Goal: Task Accomplishment & Management: Complete application form

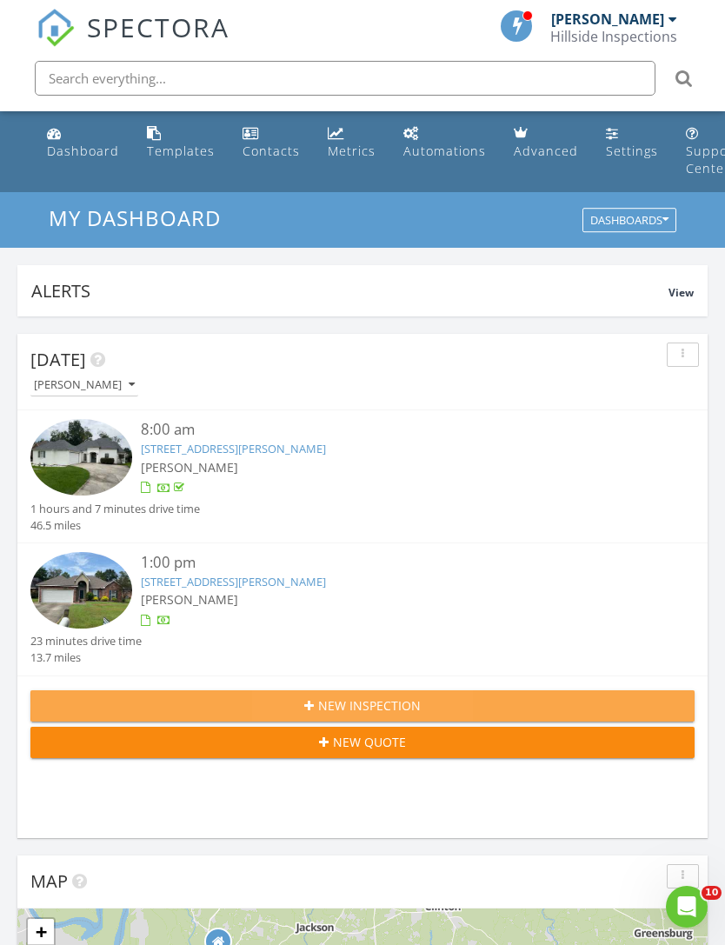
click at [422, 699] on div "New Inspection" at bounding box center [362, 705] width 636 height 18
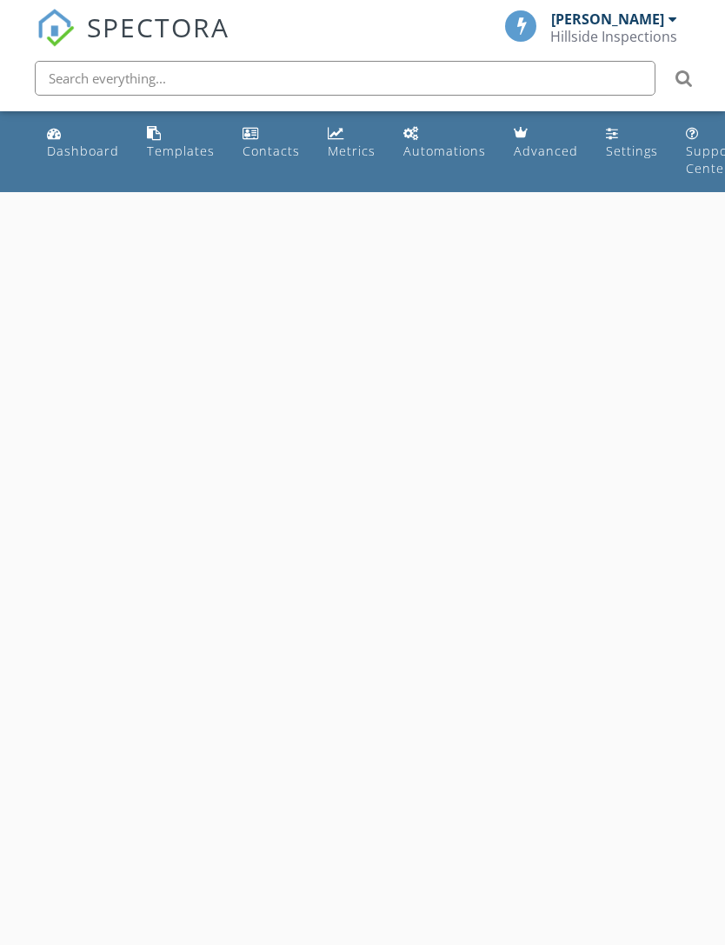
select select "7"
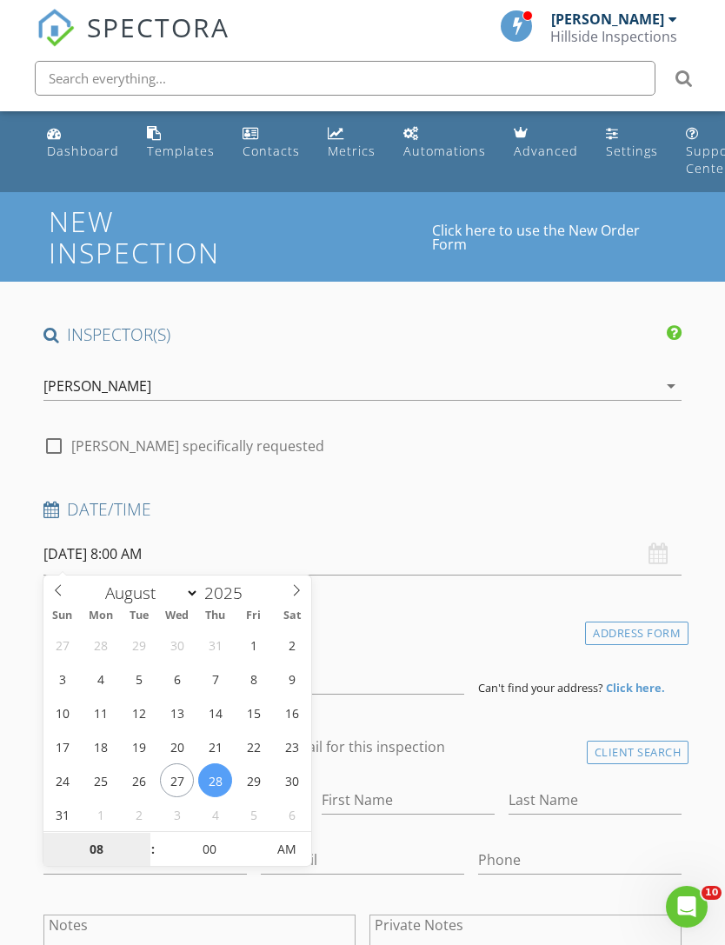
type input "[DATE] 8:00 AM"
type input "8"
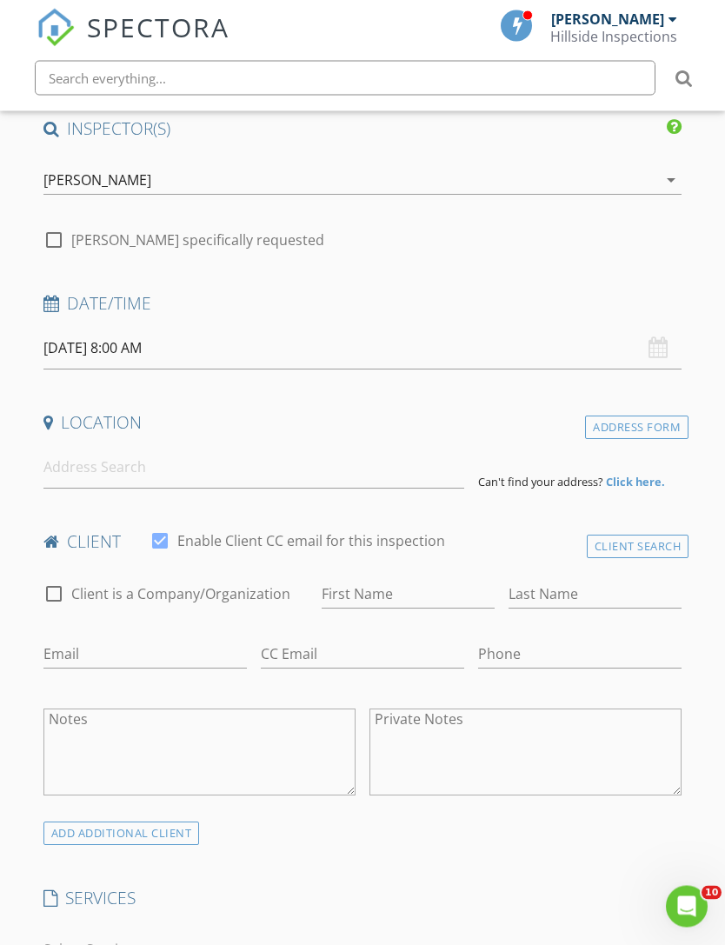
scroll to position [206, 0]
click at [278, 464] on input at bounding box center [253, 467] width 421 height 43
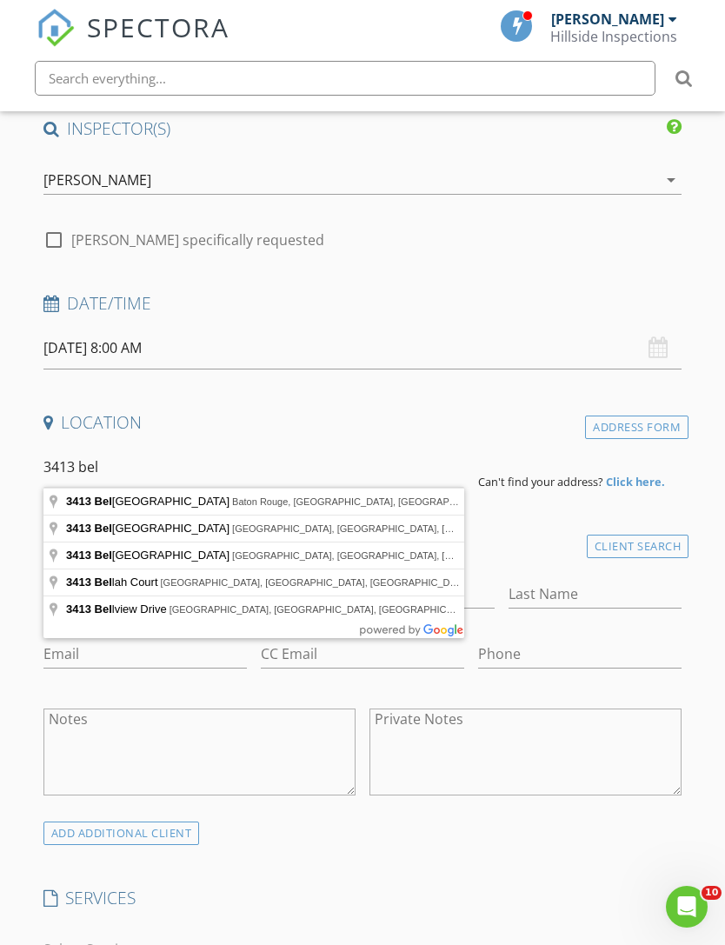
type input "3413 Belmont Avenue, Baton Rouge, LA, USA"
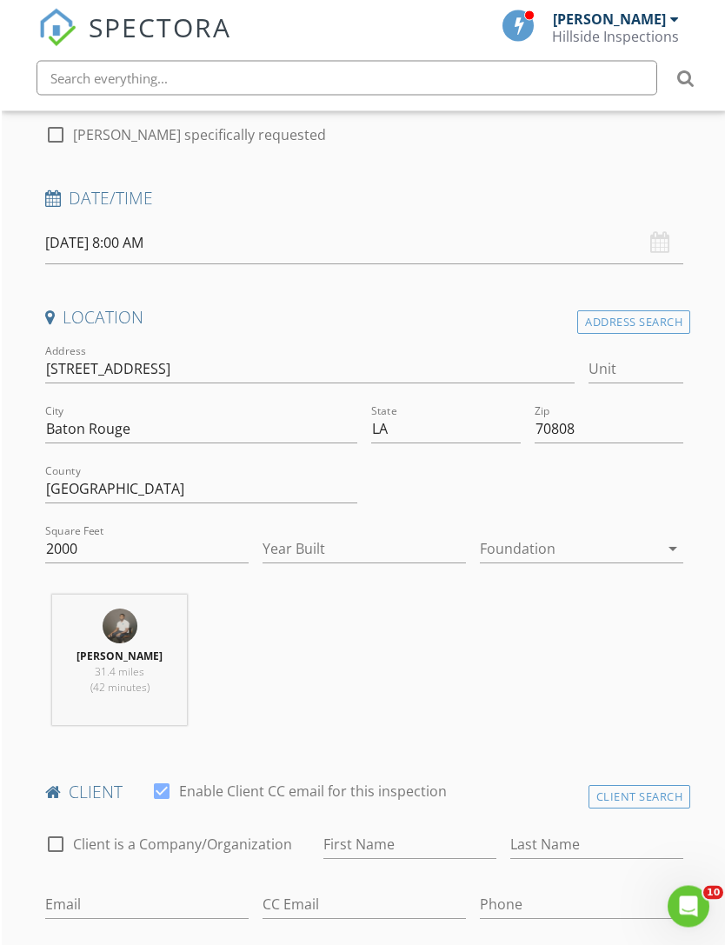
scroll to position [417, 0]
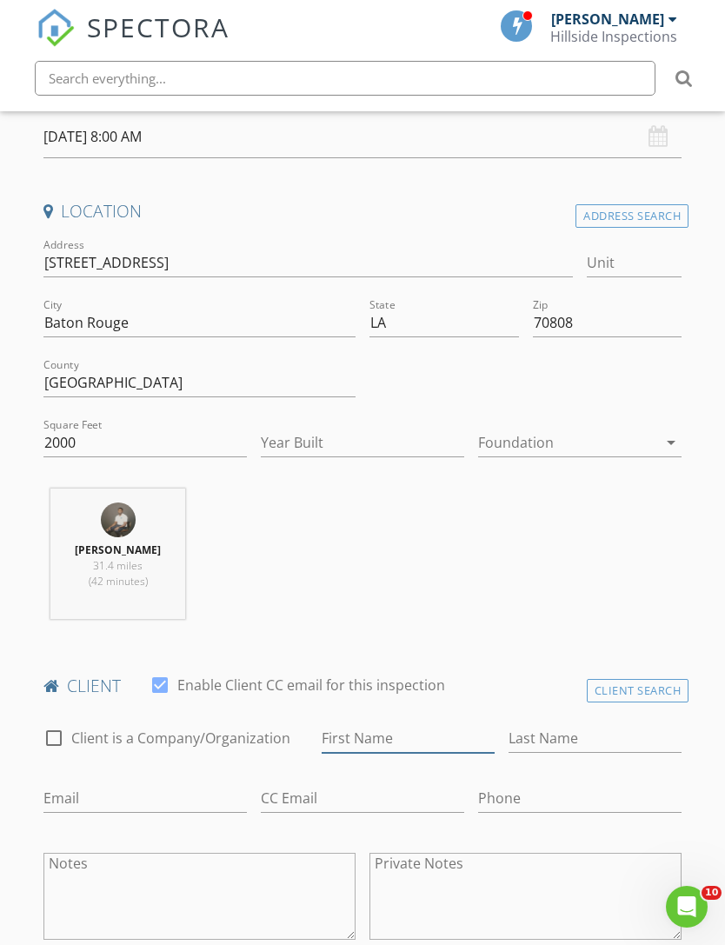
click at [458, 748] on input "First Name" at bounding box center [408, 738] width 173 height 29
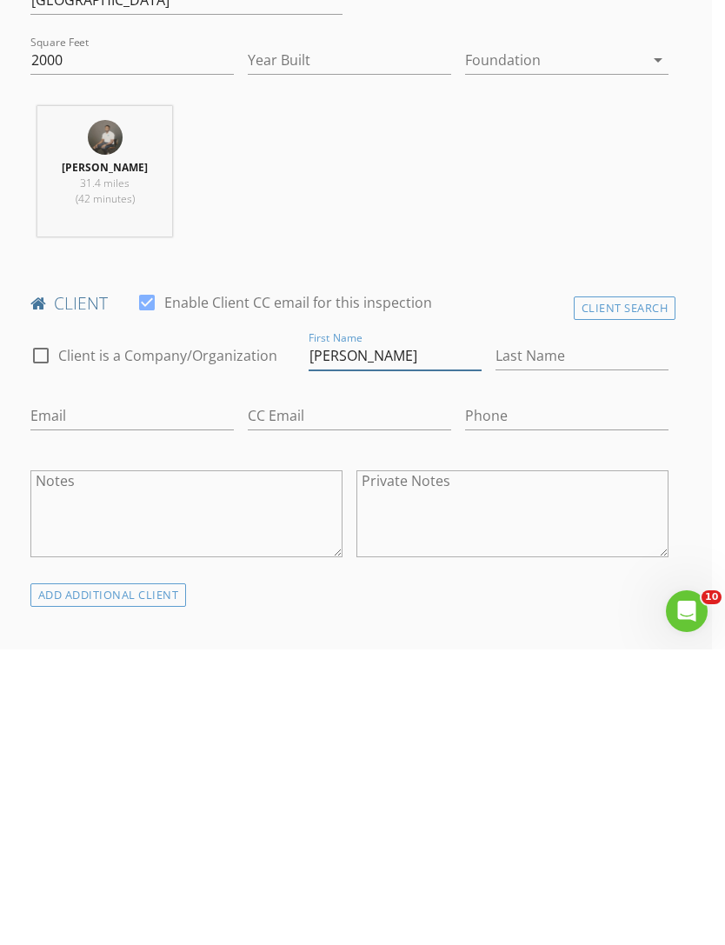
type input "[PERSON_NAME]"
click at [608, 637] on input "Last Name" at bounding box center [582, 651] width 173 height 29
type input "[PERSON_NAME]"
click at [45, 697] on input "Email" at bounding box center [131, 711] width 203 height 29
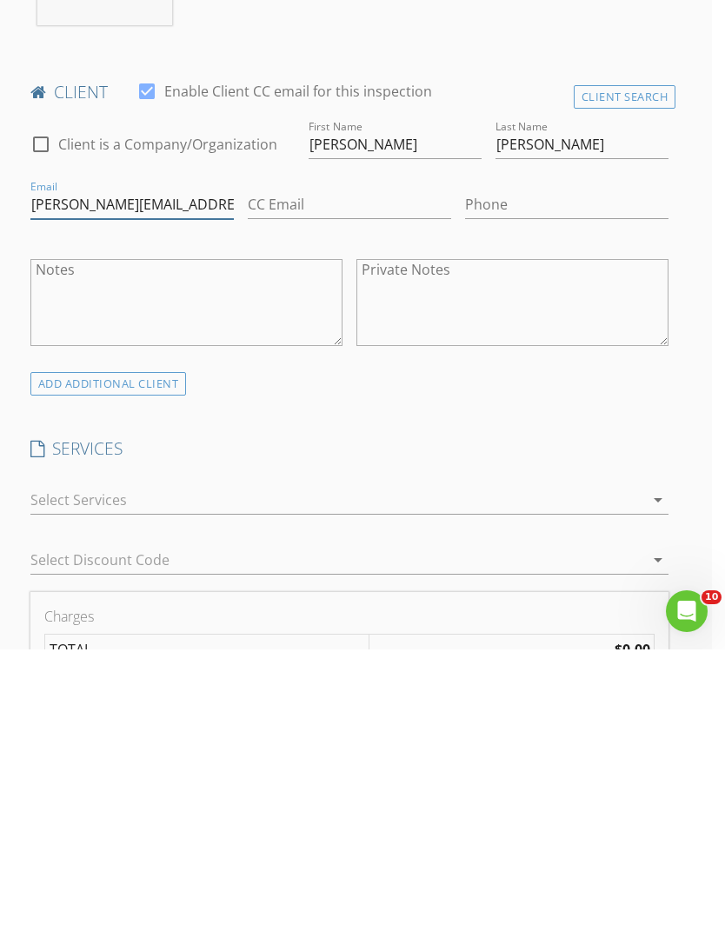
type input "Ross@4thflr.com"
click at [652, 785] on icon "arrow_drop_down" at bounding box center [658, 795] width 21 height 21
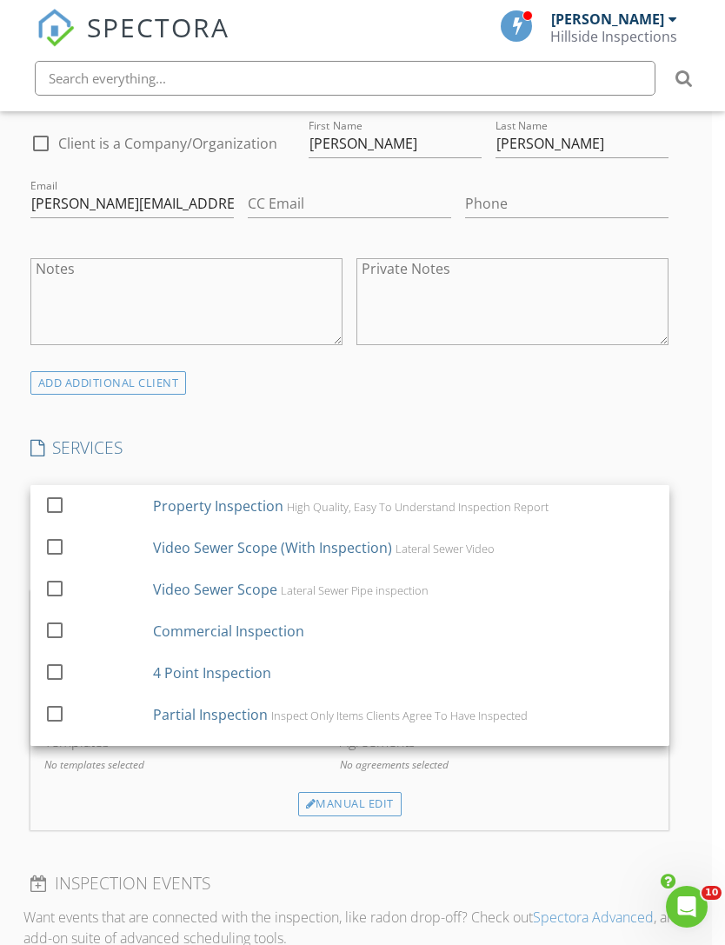
click at [487, 503] on div "High Quality, Easy To Understand Inspection Report" at bounding box center [418, 507] width 262 height 14
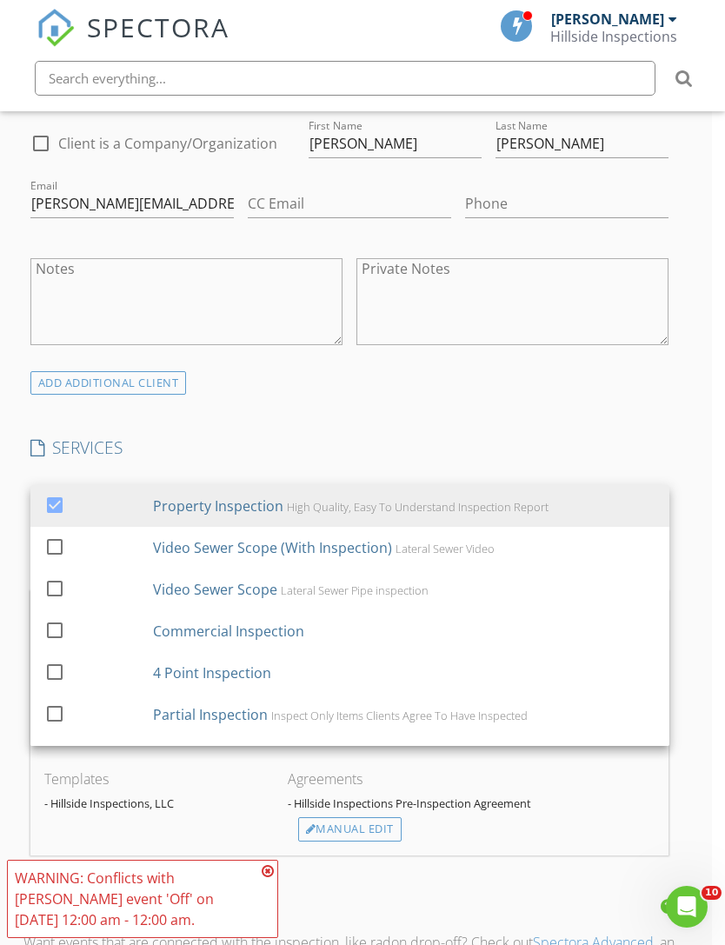
click at [646, 409] on div "INSPECTOR(S) check_box Terrance Dunn PRIMARY Terrance Dunn arrow_drop_down chec…" at bounding box center [349, 666] width 653 height 2711
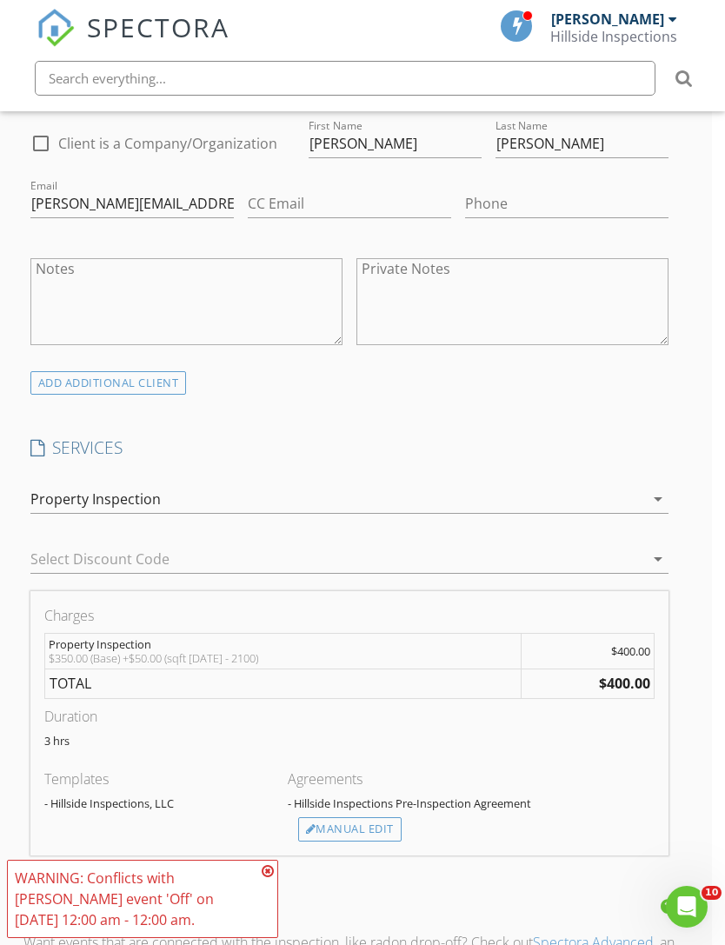
click at [663, 496] on icon "arrow_drop_down" at bounding box center [658, 499] width 21 height 21
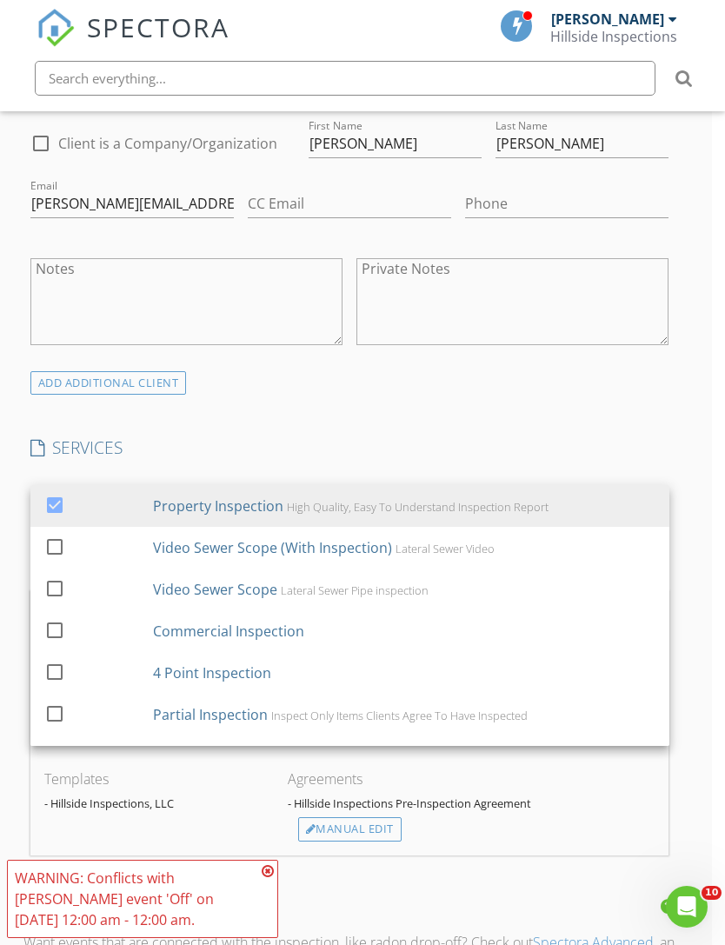
click at [433, 553] on div "Lateral Sewer Video" at bounding box center [445, 549] width 99 height 14
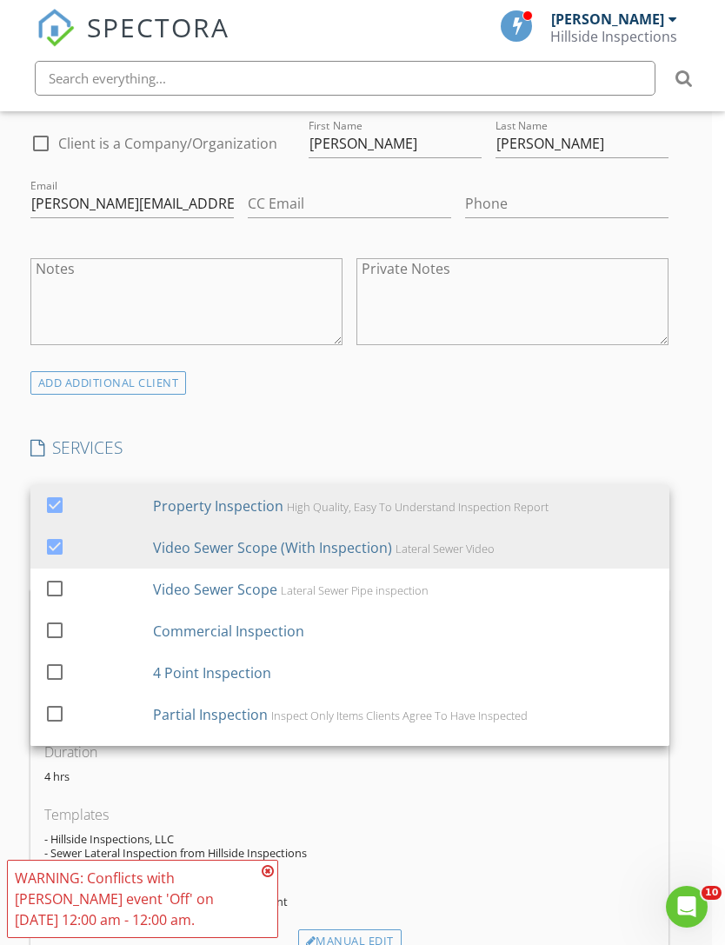
click at [656, 815] on div "Charges Property Inspection $350.00 (Base) +$50.00 (sqft 1800 - 2100) $400.00 V…" at bounding box center [349, 779] width 639 height 376
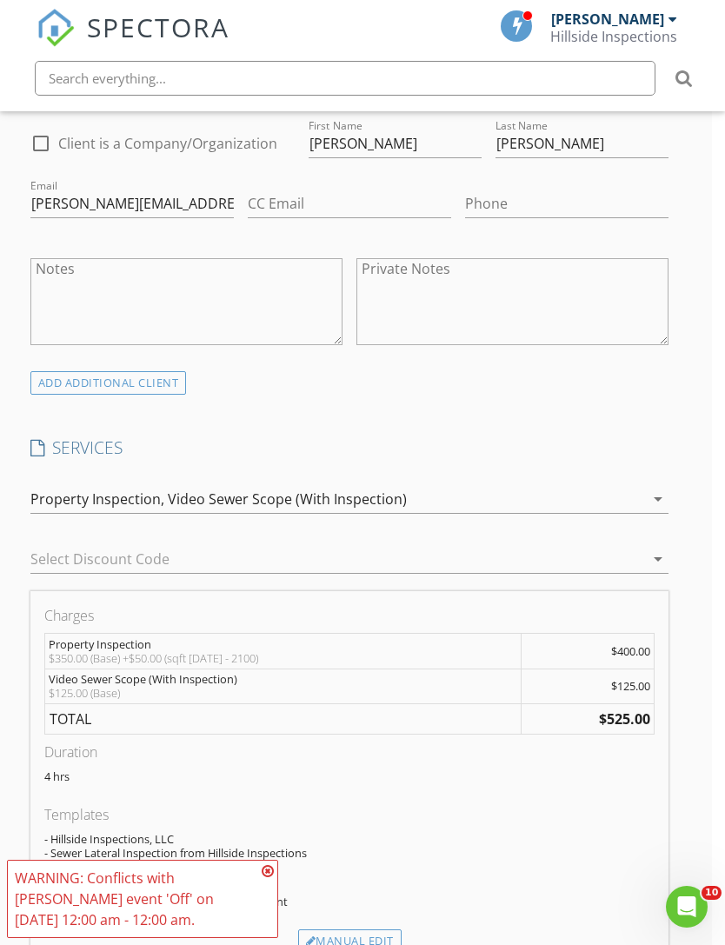
click at [382, 937] on div "Manual Edit" at bounding box center [349, 941] width 103 height 24
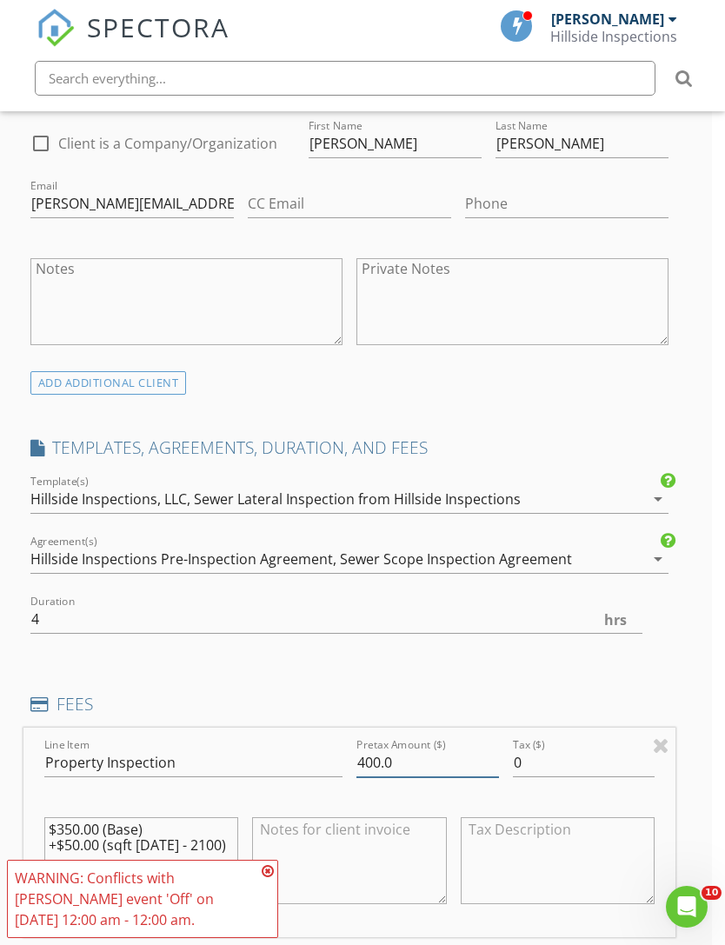
click at [370, 763] on input "400.0" at bounding box center [427, 763] width 143 height 29
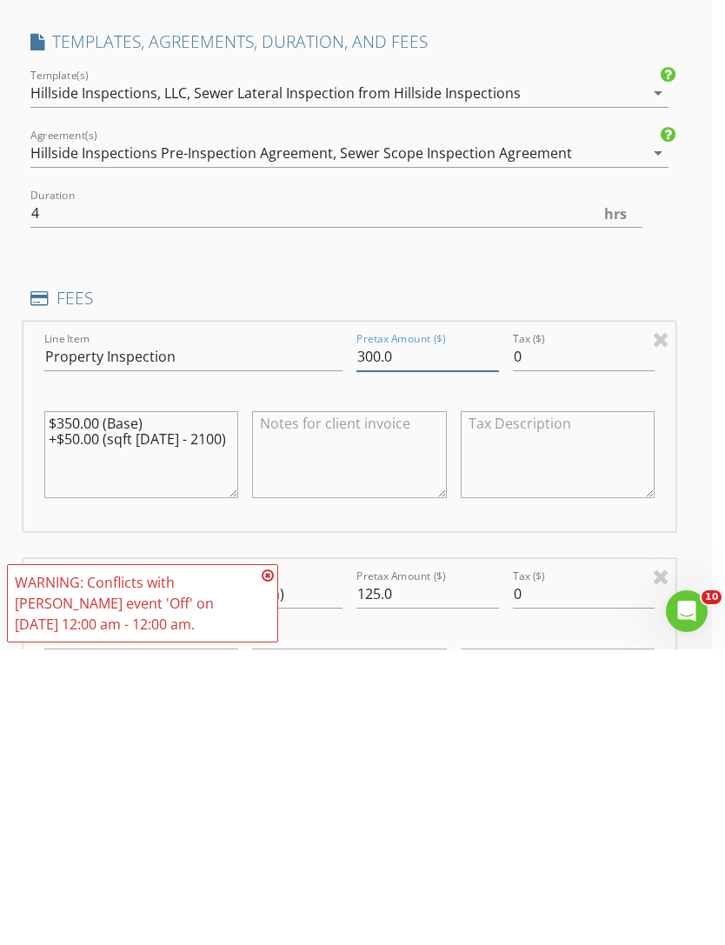
type input "300.0"
click at [374, 875] on input "125.0" at bounding box center [427, 889] width 143 height 29
type input "1.0"
click at [704, 558] on div "New Inspection Click here to use the New Order Form INSPECTOR(S) check_box Terr…" at bounding box center [349, 777] width 725 height 3414
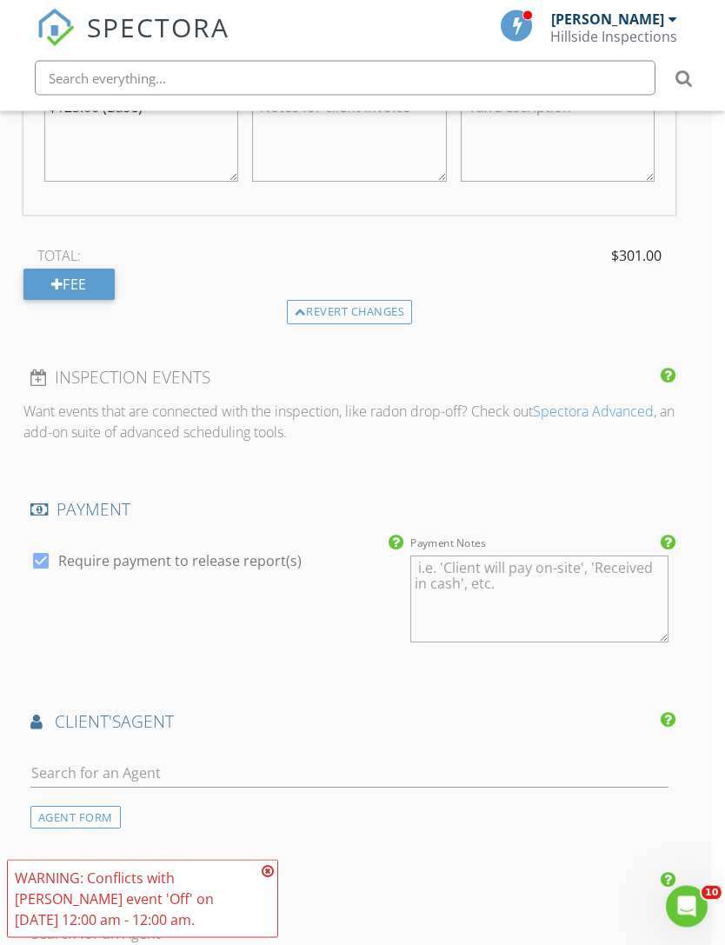
scroll to position [2007, 13]
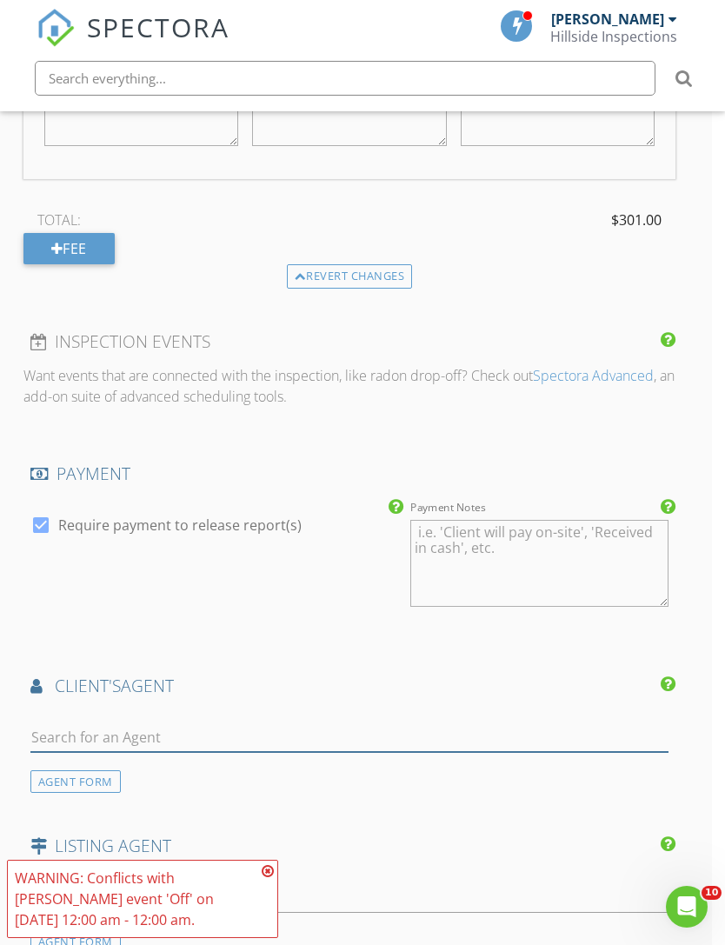
click at [544, 744] on input "text" at bounding box center [349, 737] width 639 height 29
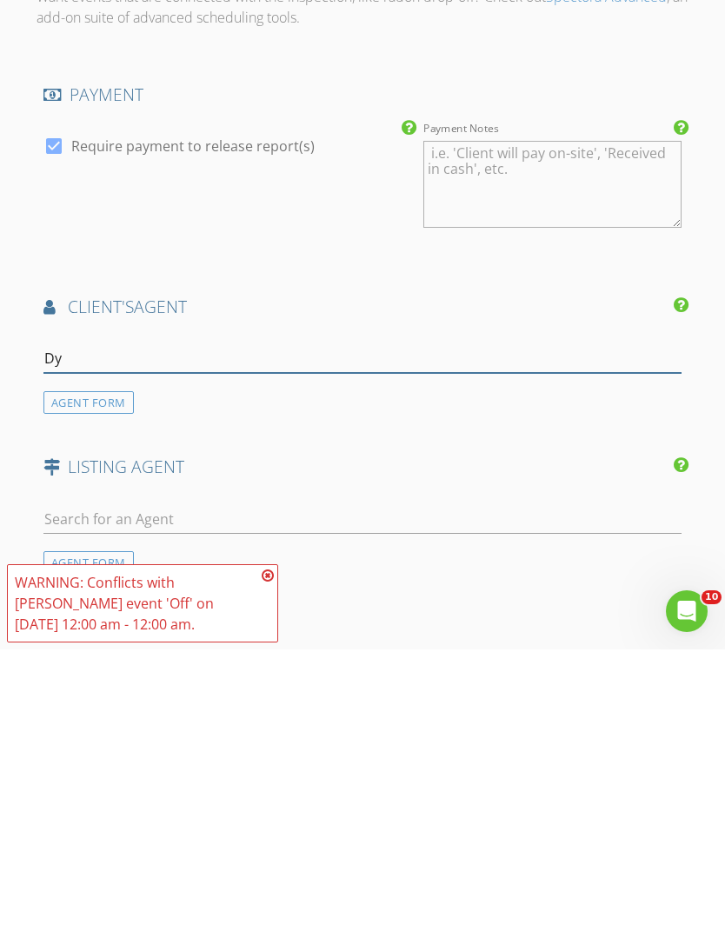
type input "Dy"
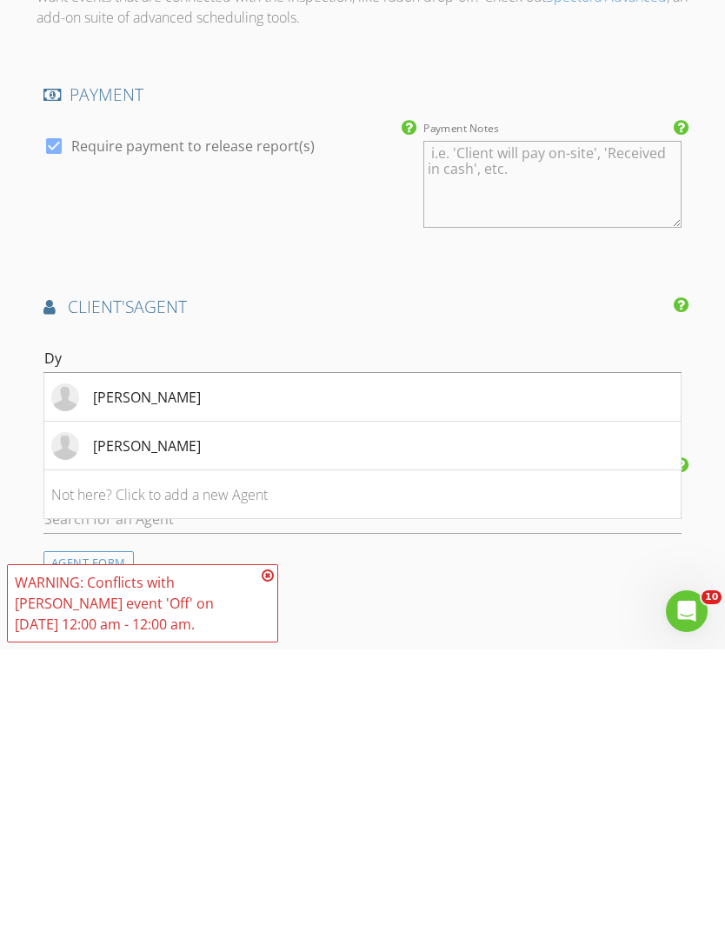
click at [229, 669] on li "[PERSON_NAME]" at bounding box center [362, 693] width 637 height 49
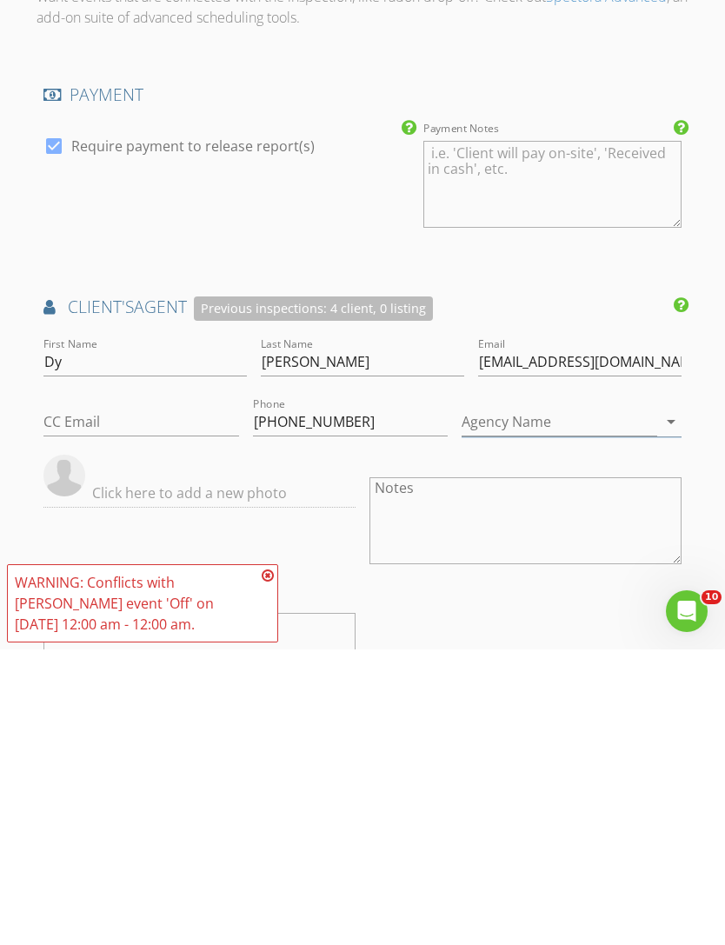
scroll to position [2387, 0]
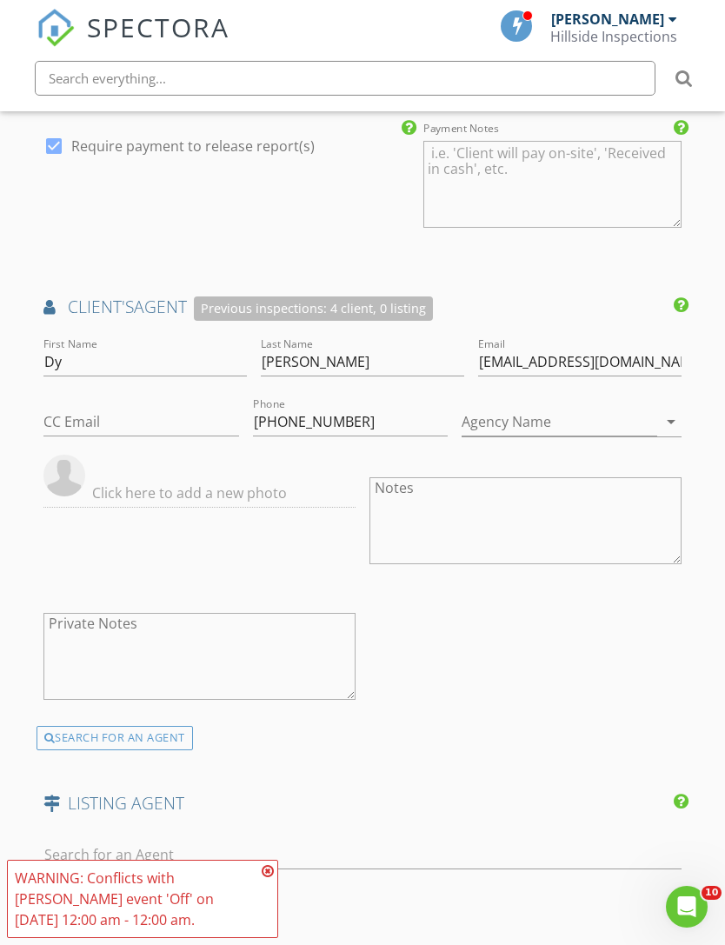
click at [163, 729] on div "SEARCH FOR AN AGENT" at bounding box center [115, 738] width 156 height 24
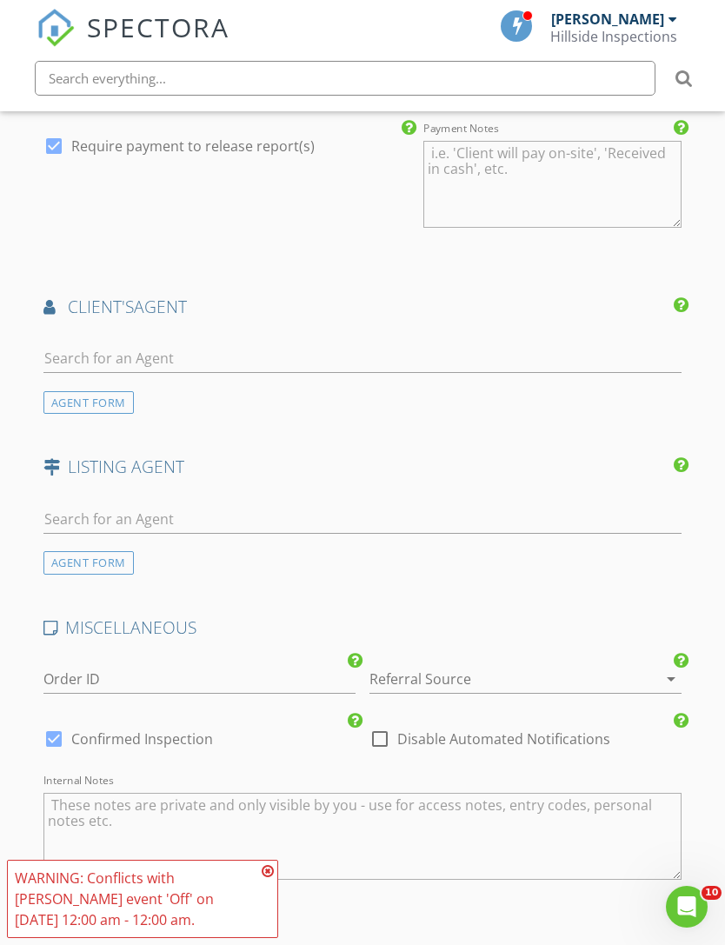
click at [247, 380] on div at bounding box center [362, 385] width 639 height 10
click at [261, 353] on input "text" at bounding box center [362, 358] width 639 height 29
type input "[PERSON_NAME]"
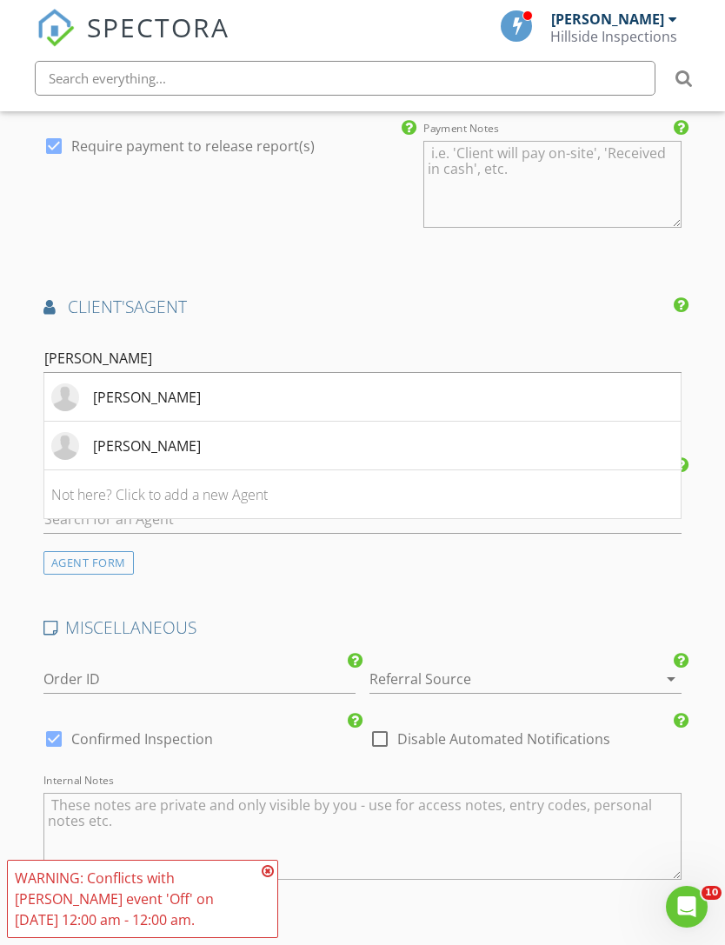
click at [216, 446] on li "[PERSON_NAME]" at bounding box center [362, 446] width 637 height 49
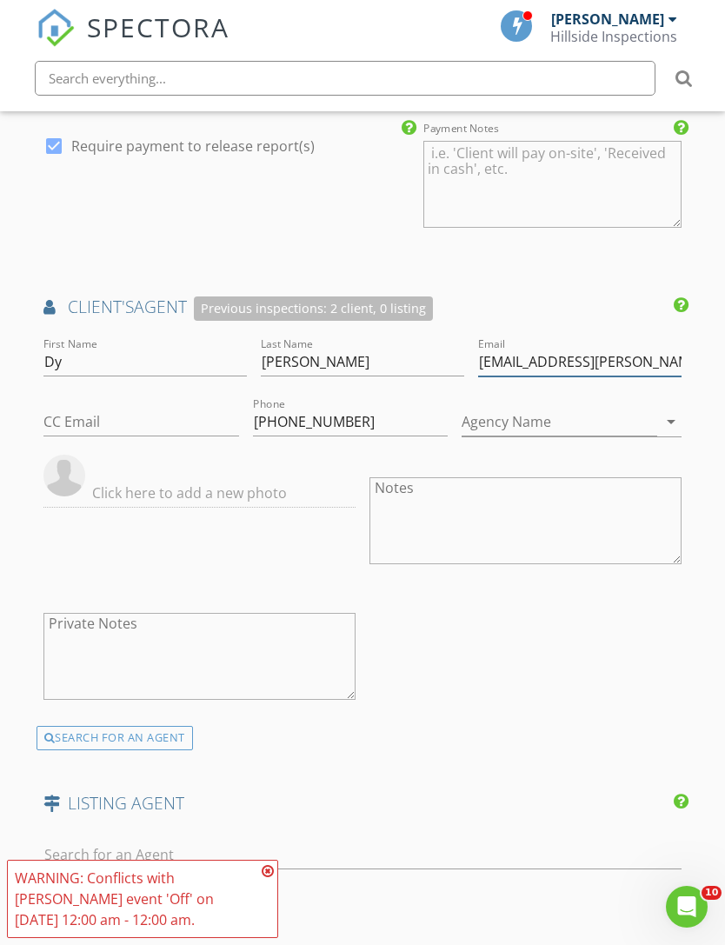
click at [478, 356] on input "[EMAIL_ADDRESS][PERSON_NAME][DOMAIN_NAME]" at bounding box center [579, 362] width 203 height 29
click at [622, 612] on div "First Name Dy Last Name Miller Email dy.miller@reverealtors.com CC Email Phone …" at bounding box center [363, 530] width 653 height 392
click at [478, 360] on input "[EMAIL_ADDRESS][PERSON_NAME][DOMAIN_NAME]" at bounding box center [579, 362] width 203 height 29
click at [478, 356] on input "[EMAIL_ADDRESS][PERSON_NAME][DOMAIN_NAME]" at bounding box center [579, 362] width 203 height 29
click at [478, 351] on input "[EMAIL_ADDRESS][PERSON_NAME][DOMAIN_NAME]" at bounding box center [579, 362] width 203 height 29
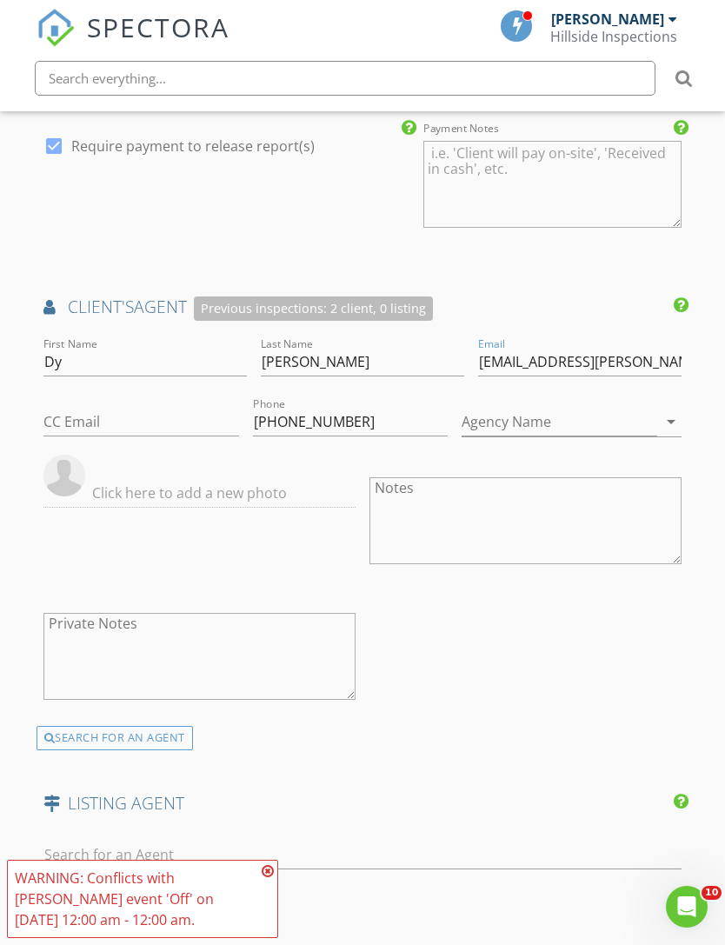
click at [485, 610] on div "First Name Dy Last Name Miller Email dy.miller@reverealtors.com CC Email Phone …" at bounding box center [363, 530] width 653 height 392
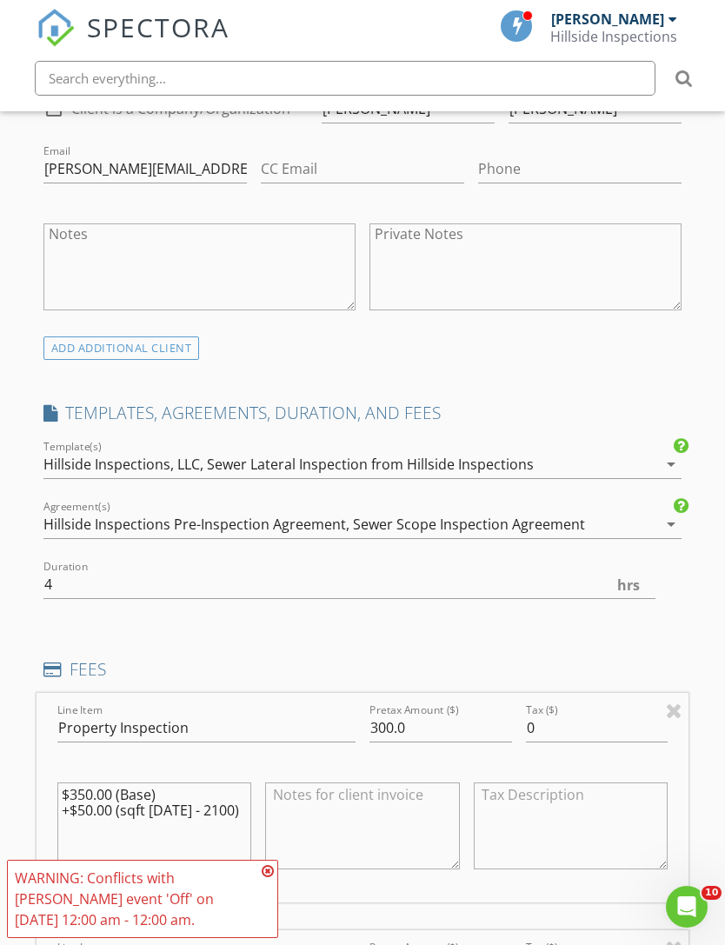
scroll to position [1029, 0]
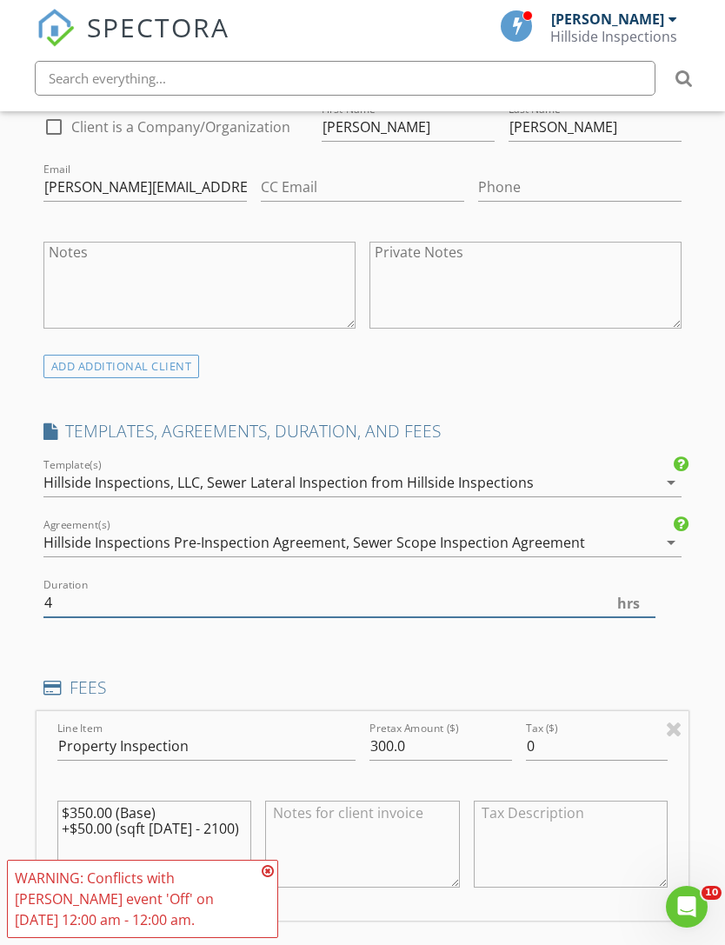
click at [339, 592] on input "4" at bounding box center [349, 603] width 613 height 29
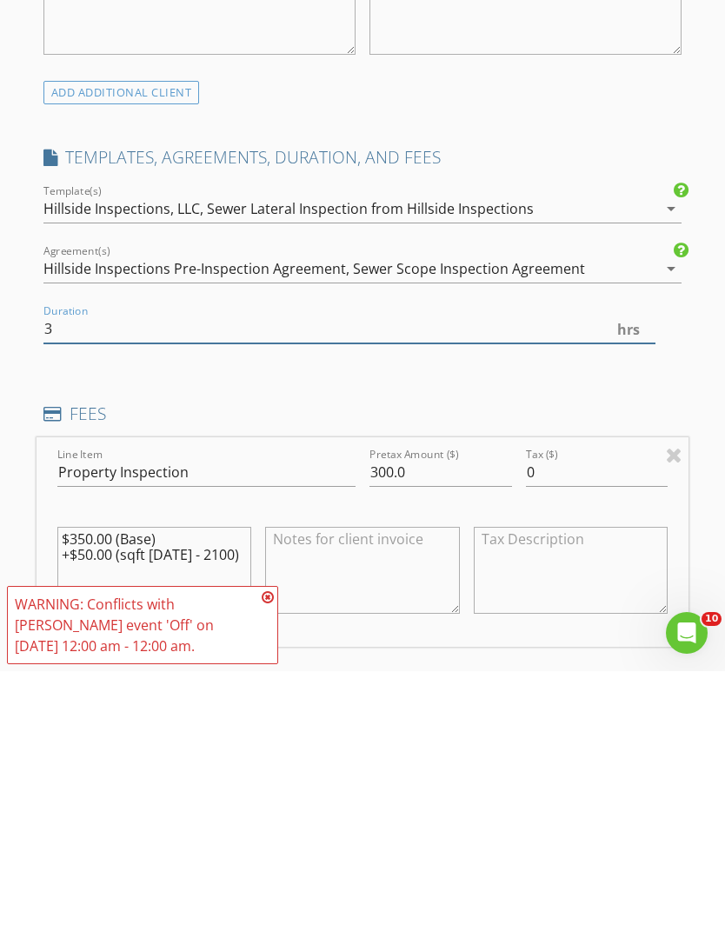
type input "3"
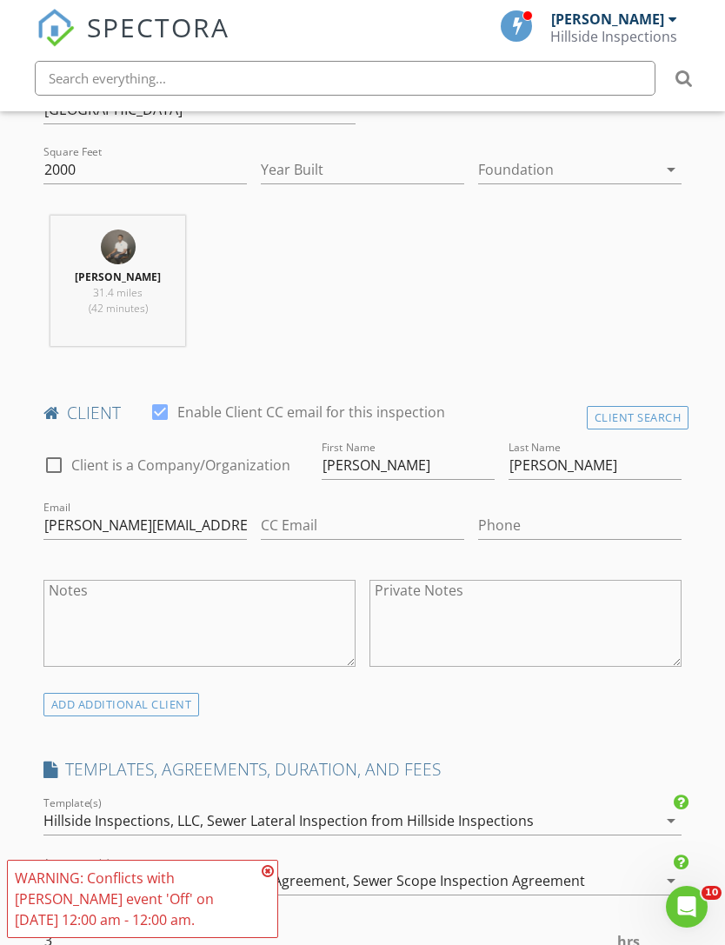
scroll to position [687, 0]
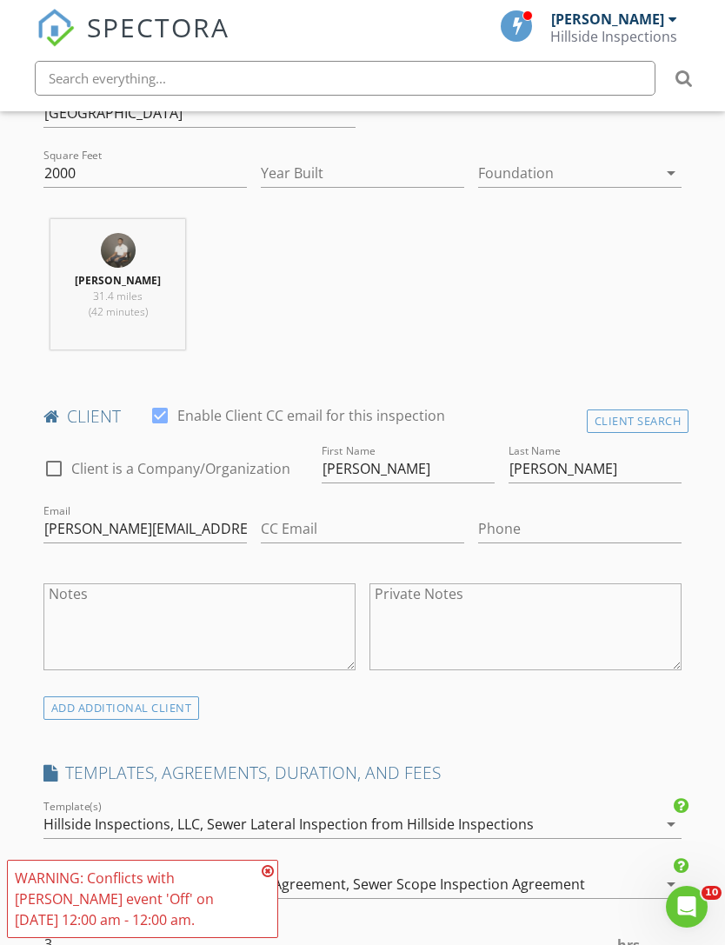
click at [178, 697] on div "ADD ADDITIONAL client" at bounding box center [121, 707] width 156 height 23
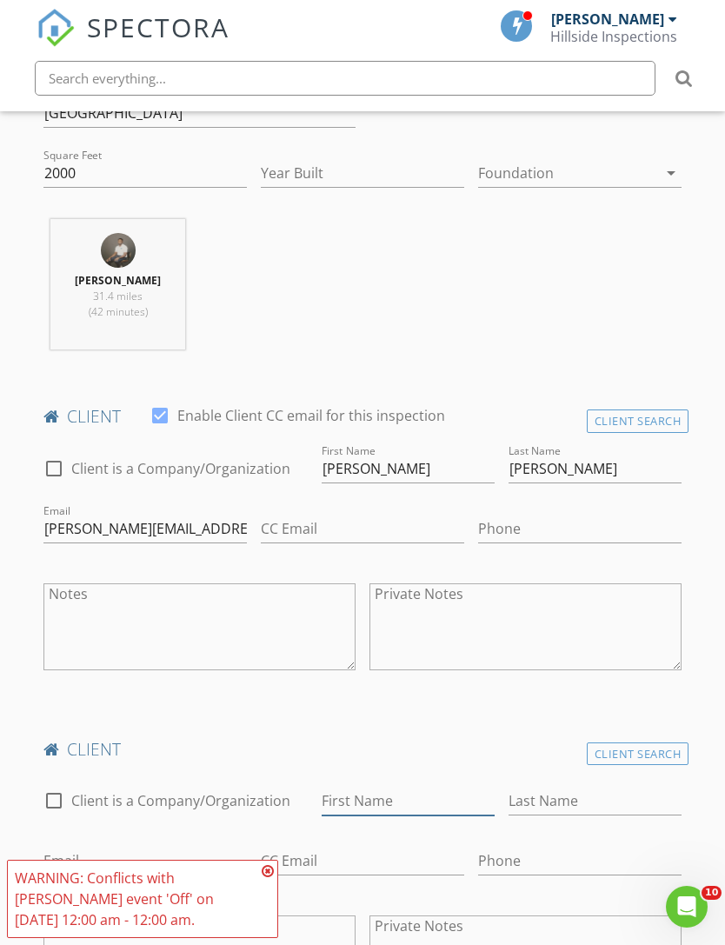
click at [395, 790] on input "First Name" at bounding box center [408, 801] width 173 height 29
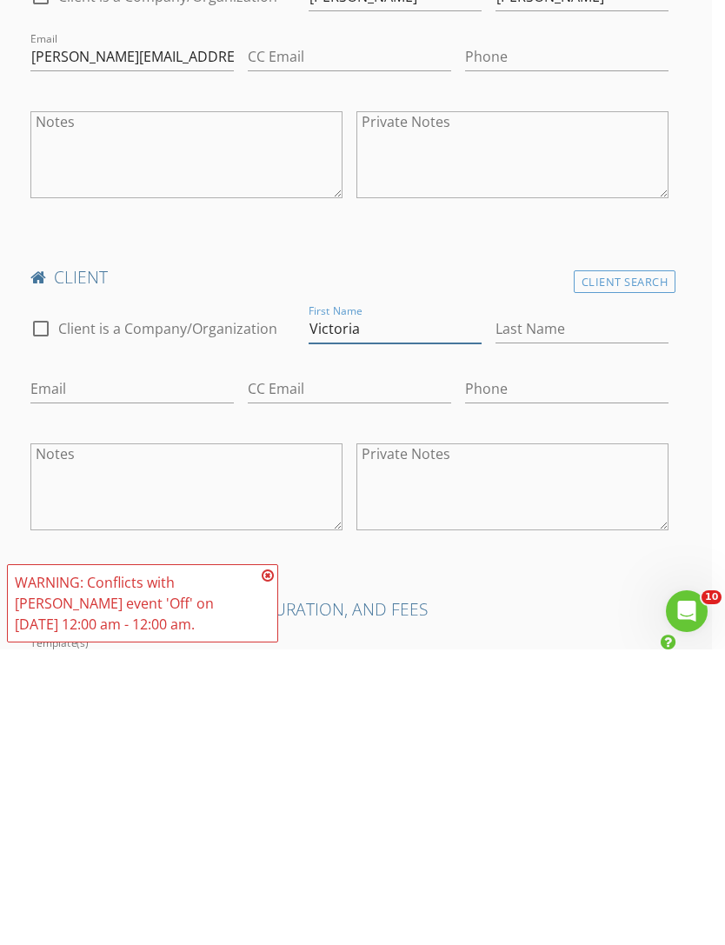
type input "Victoria"
click at [621, 610] on input "Last Name" at bounding box center [582, 624] width 173 height 29
type input "[PERSON_NAME]"
click at [369, 670] on input "CC Email" at bounding box center [349, 684] width 203 height 29
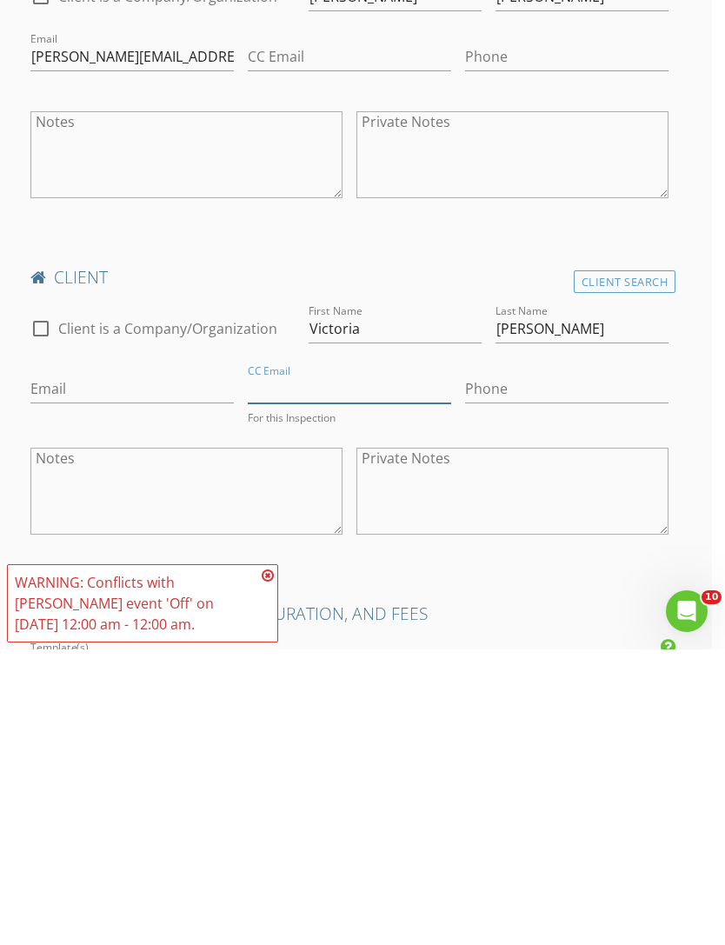
paste input "[EMAIL_ADDRESS][PERSON_NAME][DOMAIN_NAME]"
type input "[EMAIL_ADDRESS][PERSON_NAME][DOMAIN_NAME]"
click at [178, 670] on input "Email" at bounding box center [131, 684] width 203 height 29
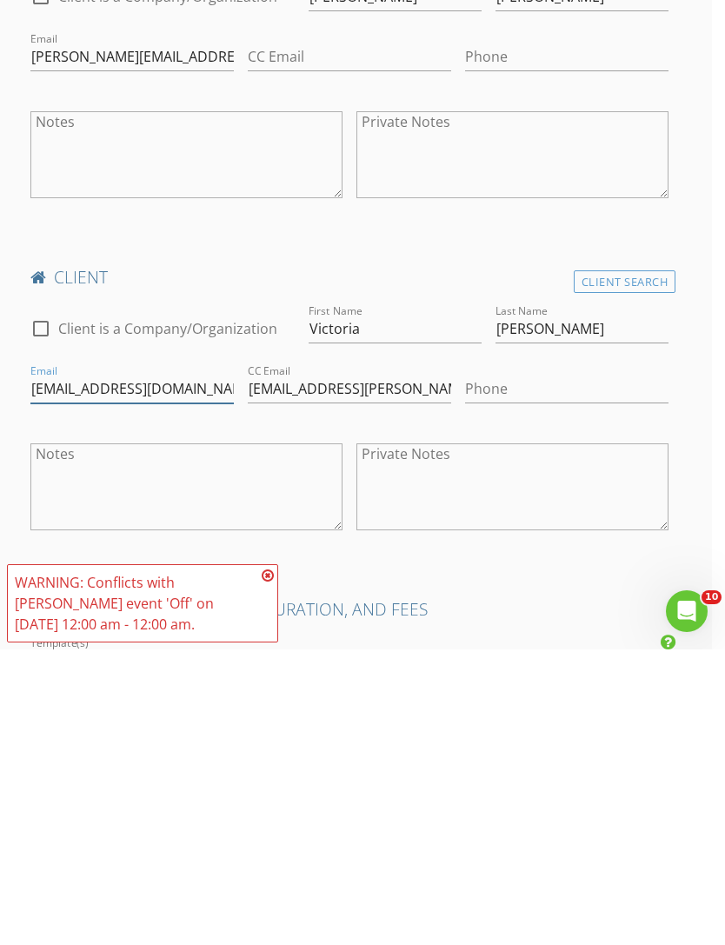
type input "Armstrongvictoria827@gmail.com"
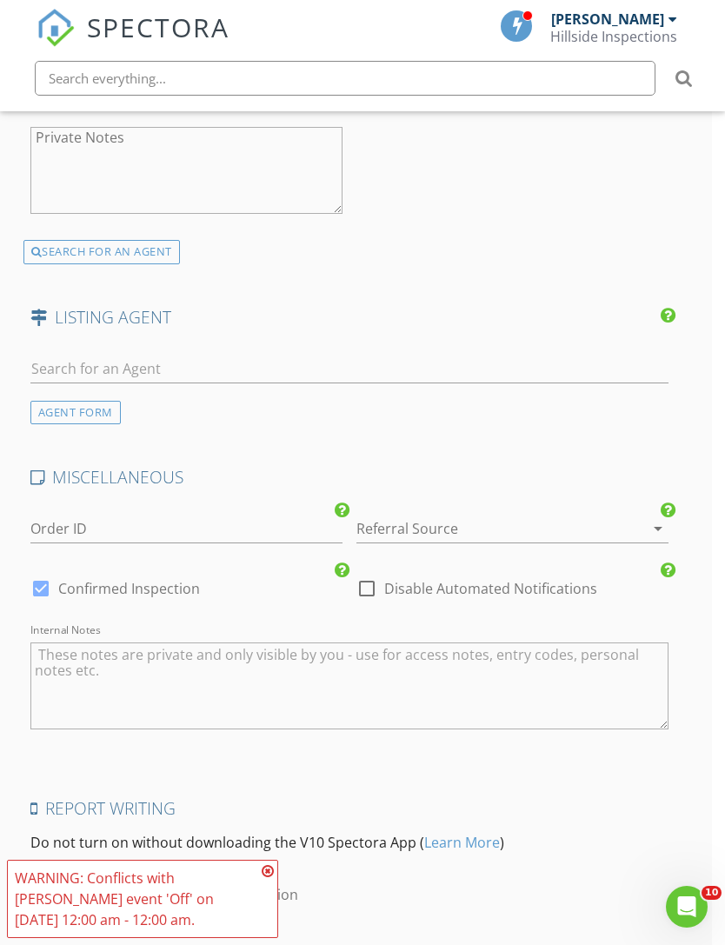
scroll to position [3242, 13]
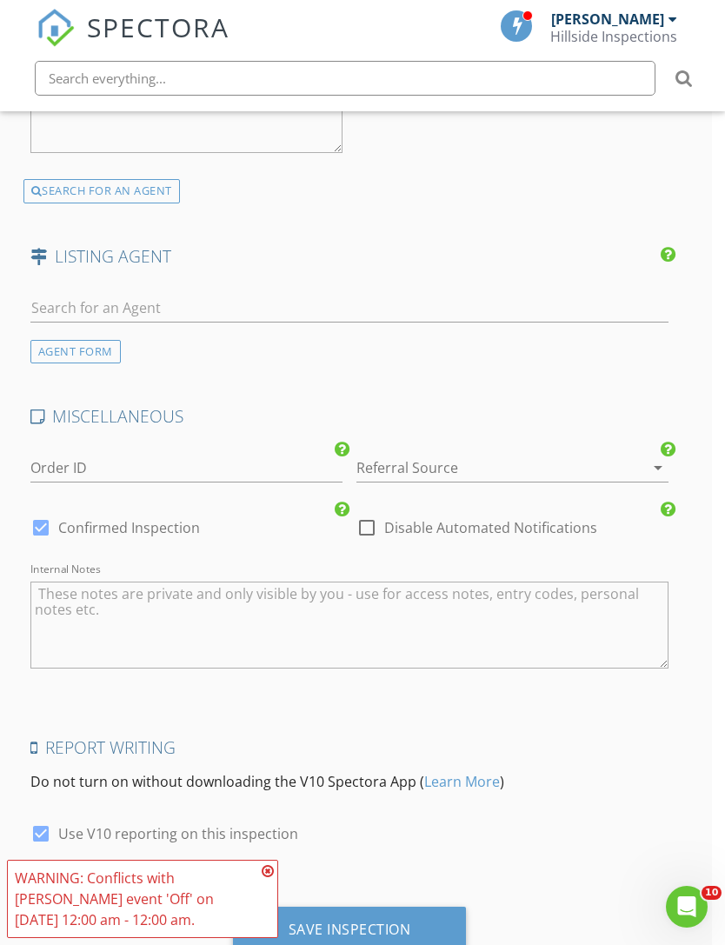
click at [403, 923] on div "Save Inspection" at bounding box center [350, 929] width 123 height 17
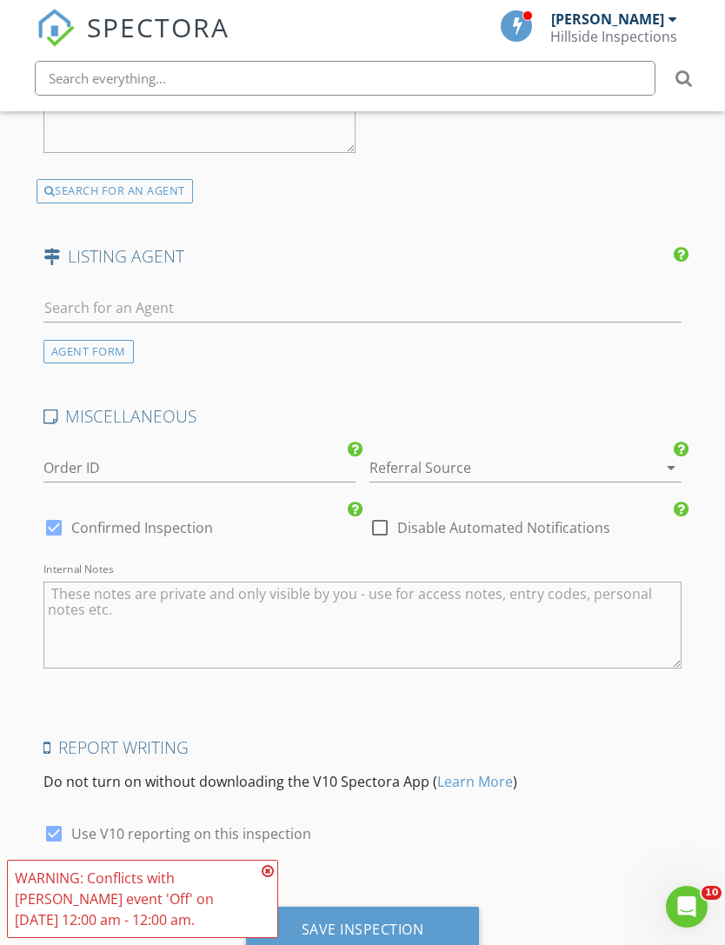
scroll to position [3242, 0]
click at [269, 912] on div "You may be double booking! This inspection may be overlapping a recently booked…" at bounding box center [362, 472] width 725 height 945
click at [351, 932] on div "Save Inspection" at bounding box center [363, 930] width 234 height 47
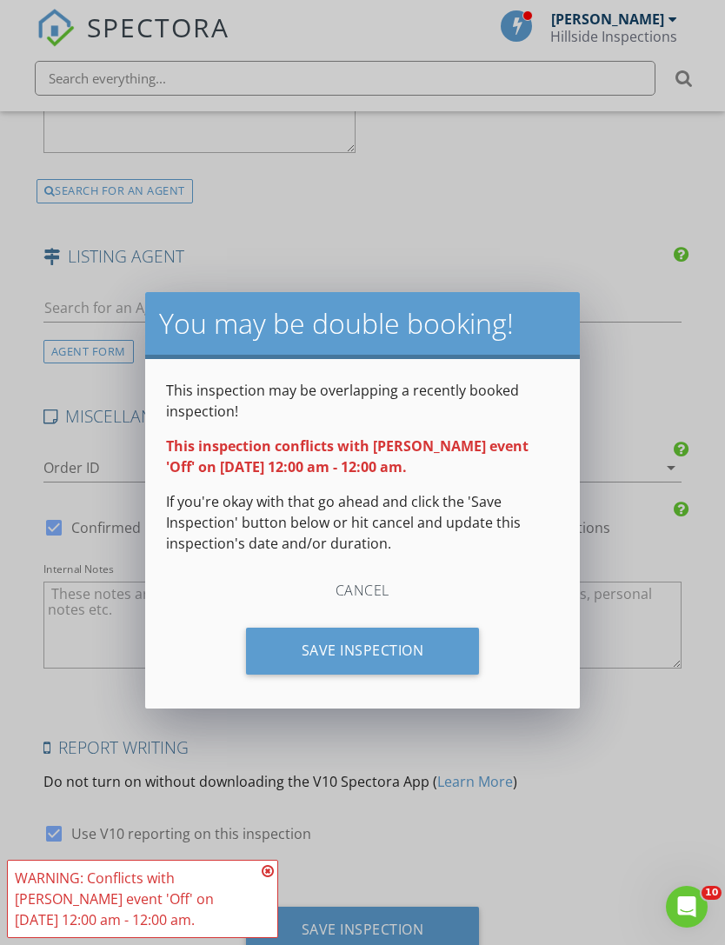
click at [422, 649] on div "Save Inspection" at bounding box center [363, 651] width 234 height 47
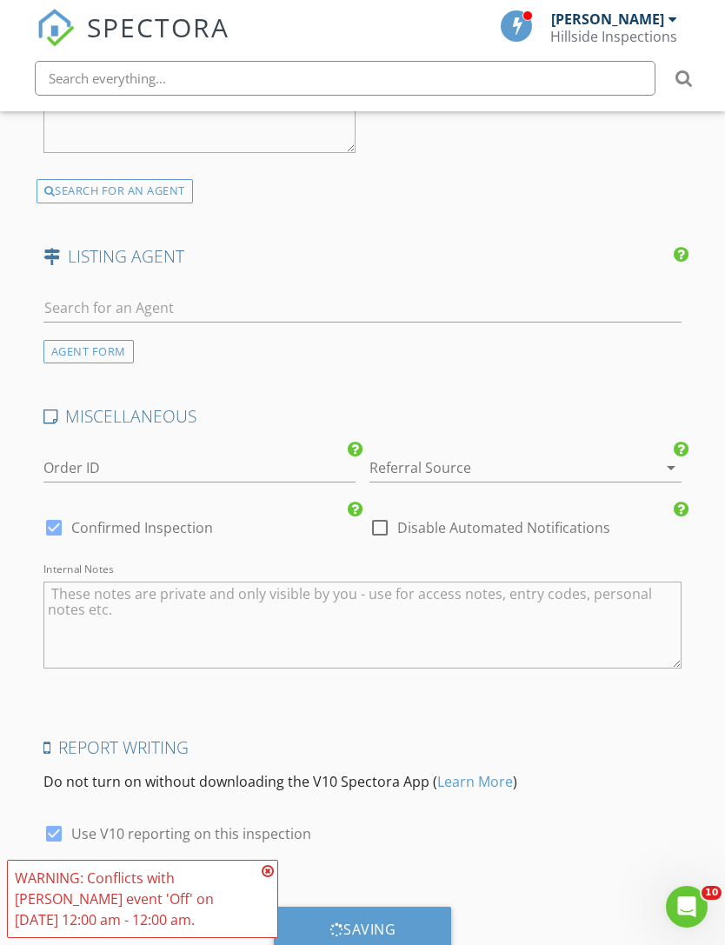
click at [280, 907] on div "Saving" at bounding box center [363, 930] width 178 height 47
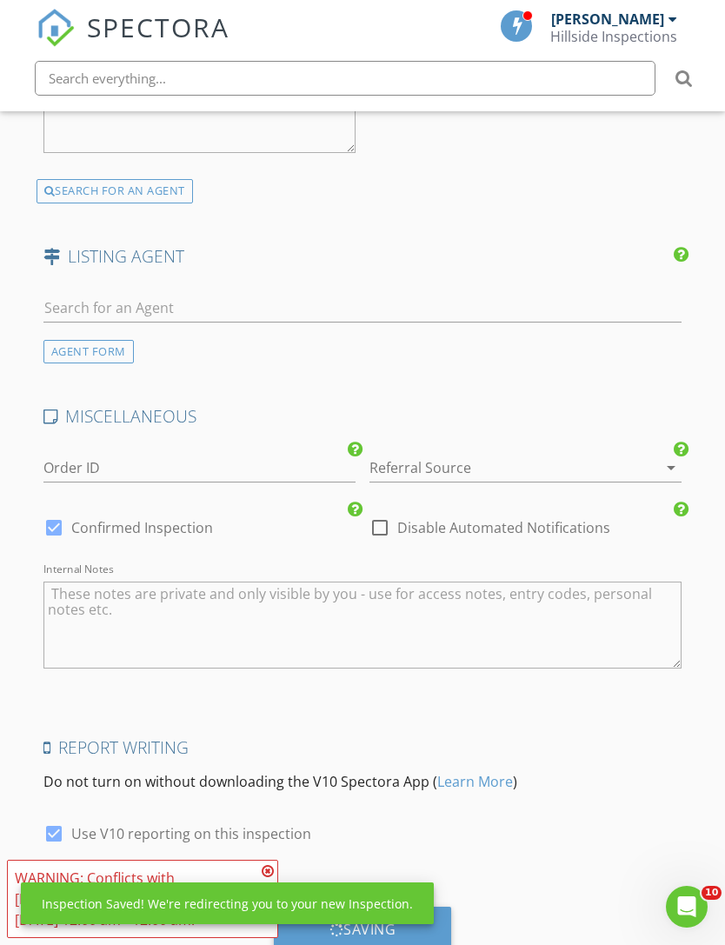
click at [272, 869] on icon at bounding box center [268, 871] width 12 height 14
